Goal: Information Seeking & Learning: Find specific fact

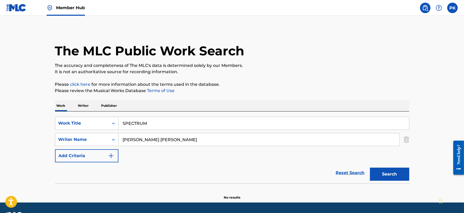
click at [59, 9] on span "Member Hub" at bounding box center [70, 8] width 29 height 6
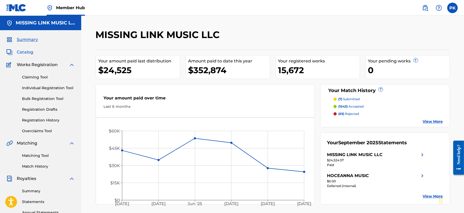
click at [25, 53] on span "Catalog" at bounding box center [25, 52] width 16 height 6
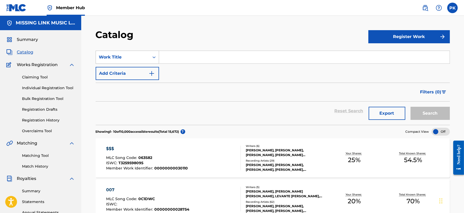
click at [124, 60] on div "Work Title" at bounding box center [122, 57] width 53 height 10
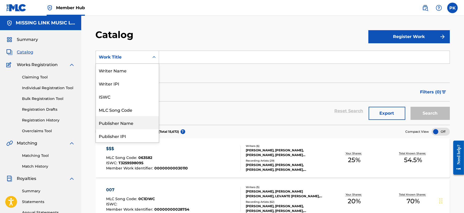
click at [124, 124] on div "Publisher Name" at bounding box center [127, 122] width 63 height 13
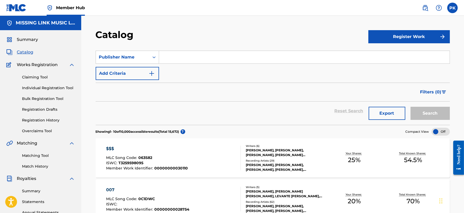
click at [181, 62] on input "Search Form" at bounding box center [304, 57] width 290 height 13
paste input "MODERN DAY SHARECROPPING PUBLISHING"
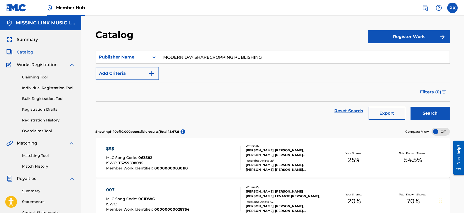
type input "MODERN DAY SHARECROPPING PUBLISHING"
click at [410, 107] on button "Search" at bounding box center [429, 113] width 39 height 13
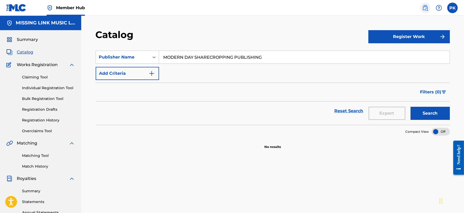
click at [426, 9] on img at bounding box center [425, 8] width 6 height 6
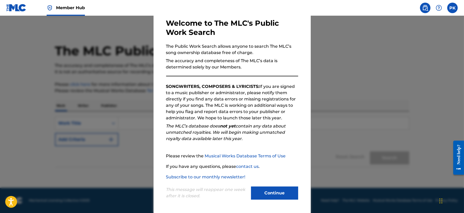
scroll to position [27, 0]
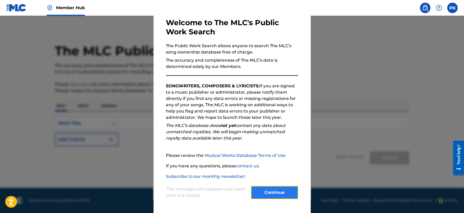
click at [264, 190] on button "Continue" at bounding box center [274, 192] width 47 height 13
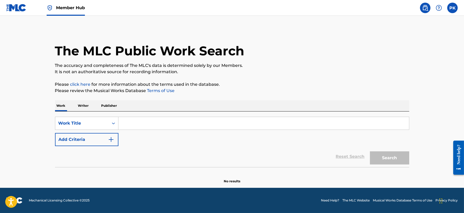
click at [103, 105] on p "Publisher" at bounding box center [109, 105] width 19 height 11
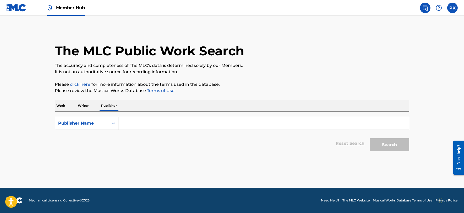
click at [132, 120] on input "Search Form" at bounding box center [263, 123] width 290 height 13
paste input "MODERN DAY SHARECROPPING PUBLISHING"
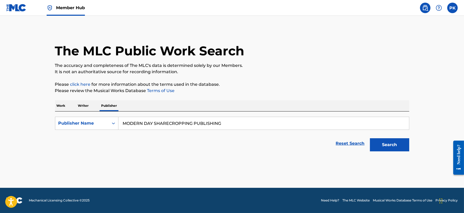
type input "MODERN DAY SHARECROPPING PUBLISHING"
click at [370, 138] on button "Search" at bounding box center [389, 144] width 39 height 13
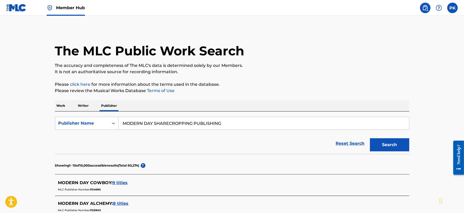
click at [81, 102] on p "Writer" at bounding box center [83, 105] width 14 height 11
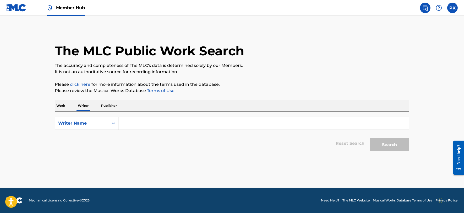
click at [153, 117] on input "Search Form" at bounding box center [263, 123] width 290 height 13
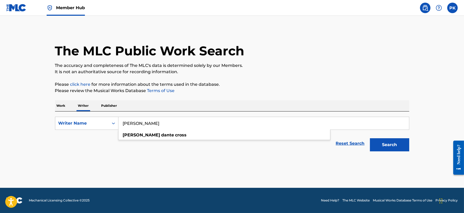
type input "[PERSON_NAME]"
click at [370, 138] on button "Search" at bounding box center [389, 144] width 39 height 13
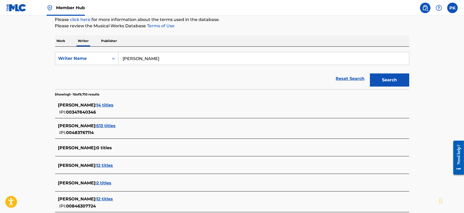
scroll to position [72, 0]
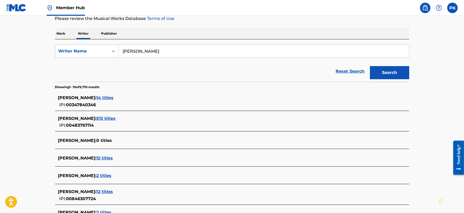
click at [101, 116] on span "513 titles" at bounding box center [106, 118] width 19 height 5
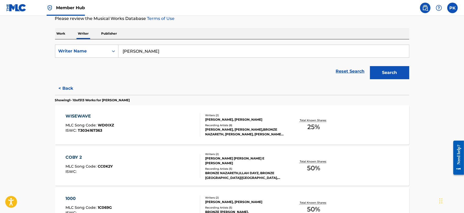
click at [156, 121] on div "WISEWAVE MLC Song Code : WD0IXZ ISWC : T3034167363" at bounding box center [132, 125] width 135 height 24
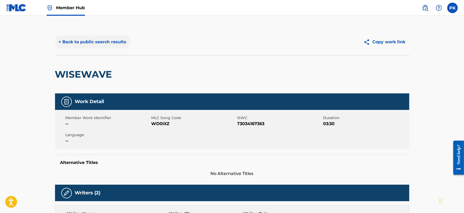
click at [72, 44] on button "< Back to public search results" at bounding box center [92, 41] width 75 height 13
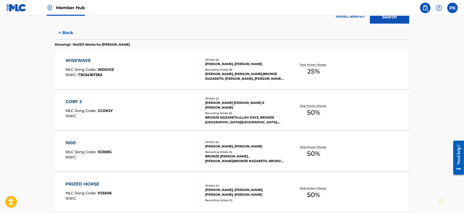
scroll to position [131, 0]
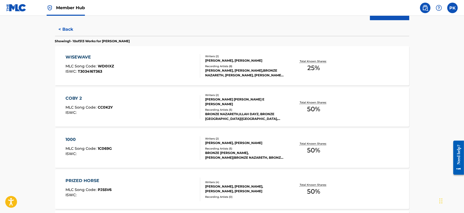
click at [78, 98] on div "COBY 2" at bounding box center [88, 98] width 47 height 6
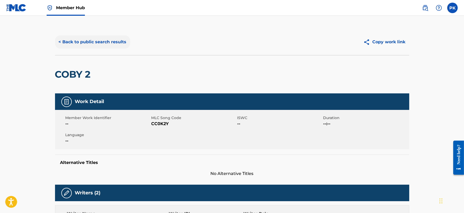
click at [81, 45] on button "< Back to public search results" at bounding box center [92, 41] width 75 height 13
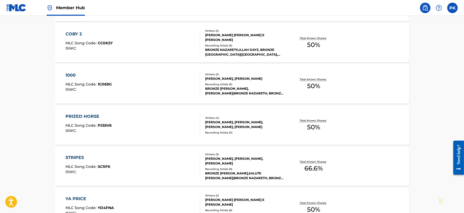
scroll to position [196, 0]
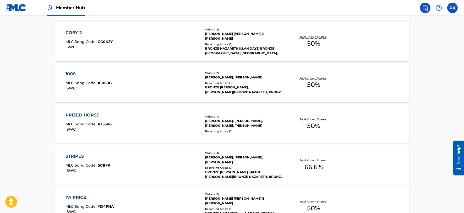
click at [82, 112] on div "PRIZED HORSE" at bounding box center [88, 115] width 46 height 6
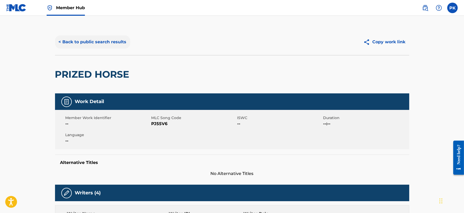
click at [82, 36] on button "< Back to public search results" at bounding box center [92, 41] width 75 height 13
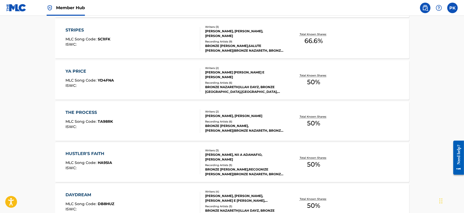
scroll to position [326, 0]
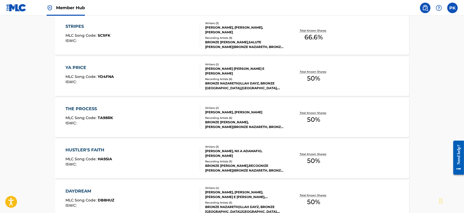
click at [88, 111] on div "THE PROCESS" at bounding box center [88, 109] width 47 height 6
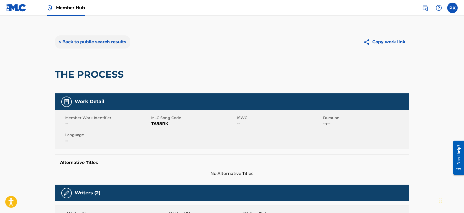
click at [81, 40] on button "< Back to public search results" at bounding box center [92, 41] width 75 height 13
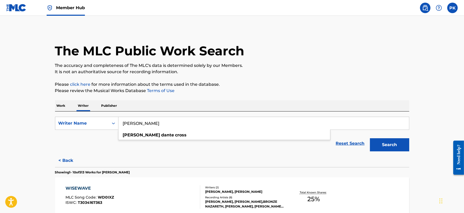
drag, startPoint x: 176, startPoint y: 122, endPoint x: 87, endPoint y: 115, distance: 89.8
click at [87, 115] on div "SearchWithCriteria1d3afb79-17e0-492f-b7de-5cfad09b9a36 Writer Name [PERSON_NAME…" at bounding box center [232, 132] width 354 height 42
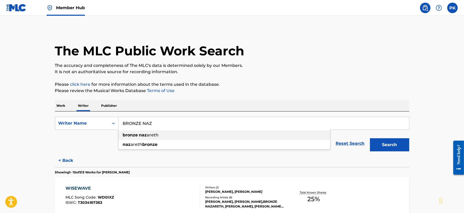
click at [131, 135] on strong "bronze" at bounding box center [130, 134] width 15 height 5
type input "bronze nazareth"
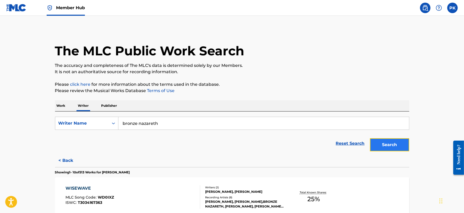
click at [373, 144] on button "Search" at bounding box center [389, 144] width 39 height 13
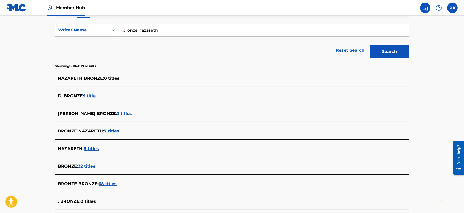
scroll to position [94, 0]
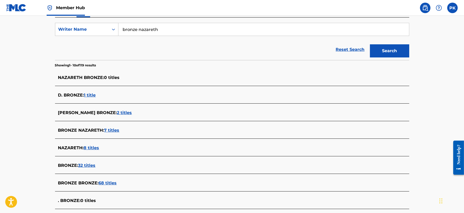
click at [114, 128] on span "7 titles" at bounding box center [111, 130] width 15 height 5
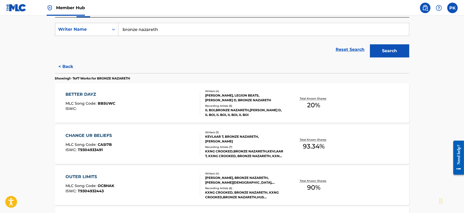
click at [120, 105] on div "BETTER DAYZ MLC Song Code : BB5UWC ISWC :" at bounding box center [132, 103] width 135 height 24
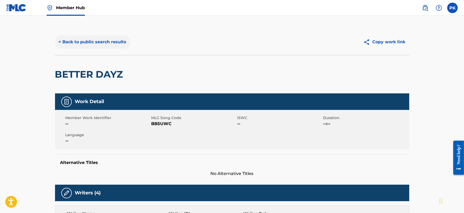
click at [82, 38] on button "< Back to public search results" at bounding box center [92, 41] width 75 height 13
